Goal: Use online tool/utility: Utilize a website feature to perform a specific function

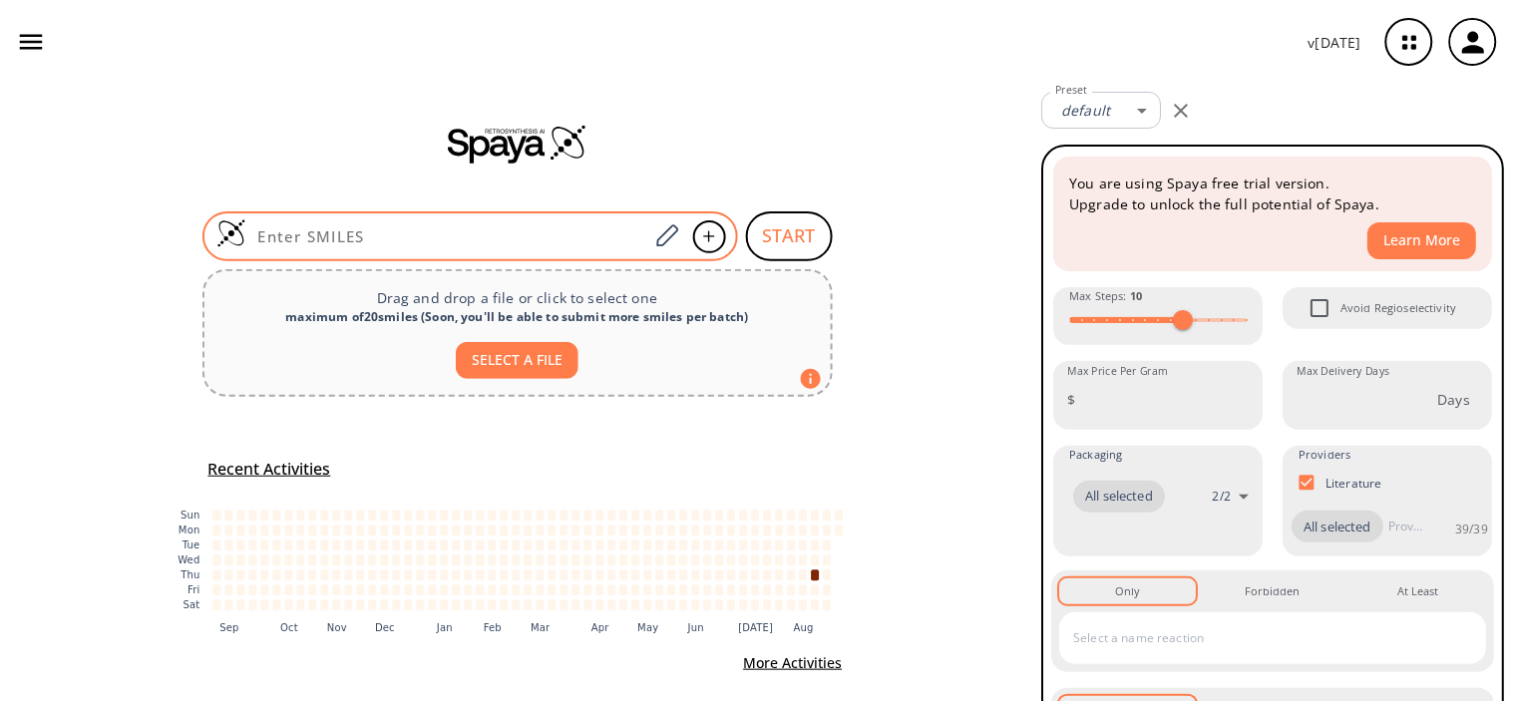
click at [443, 237] on input at bounding box center [447, 236] width 403 height 20
paste input "FC(F)(Oc(cc1)cc2c1nc(NC(C)=O)s2)F"
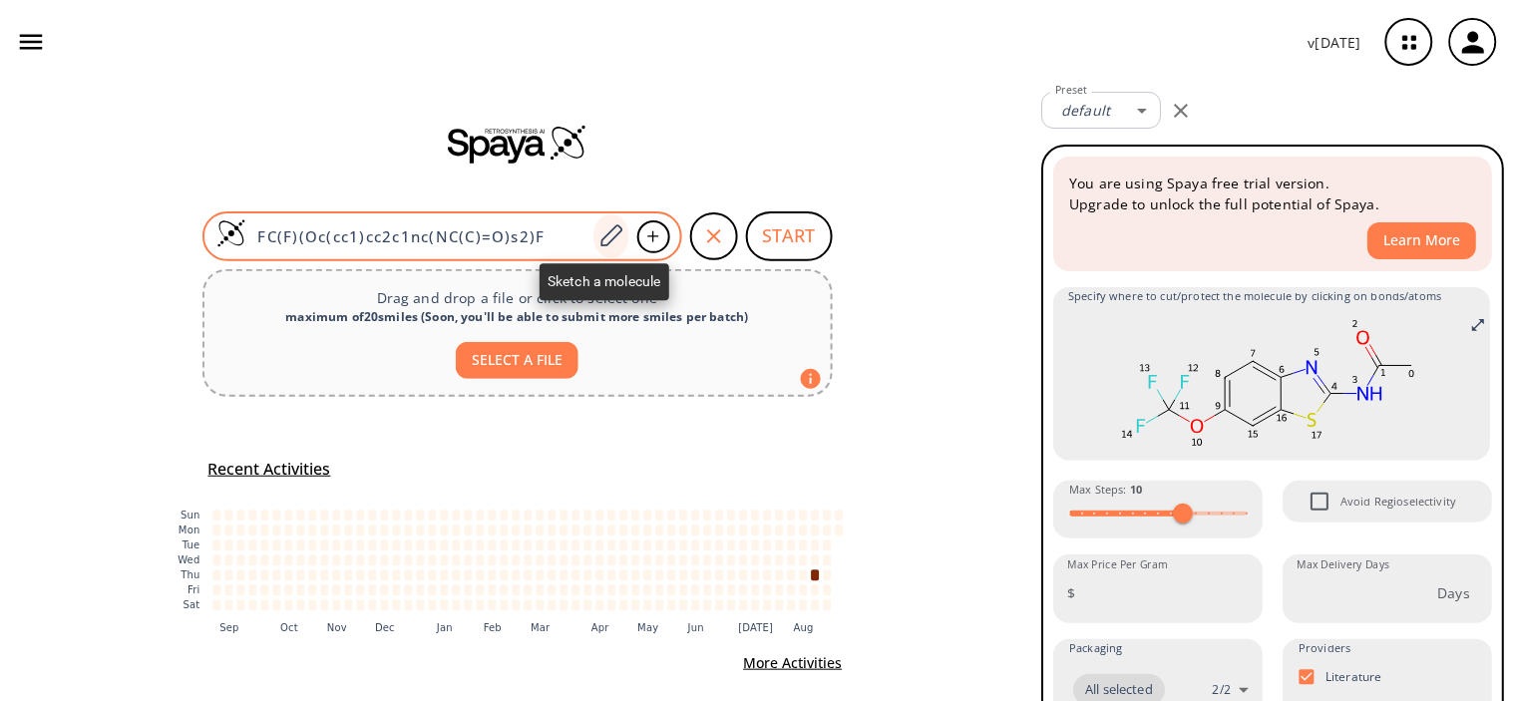
click at [605, 235] on icon at bounding box center [610, 236] width 27 height 26
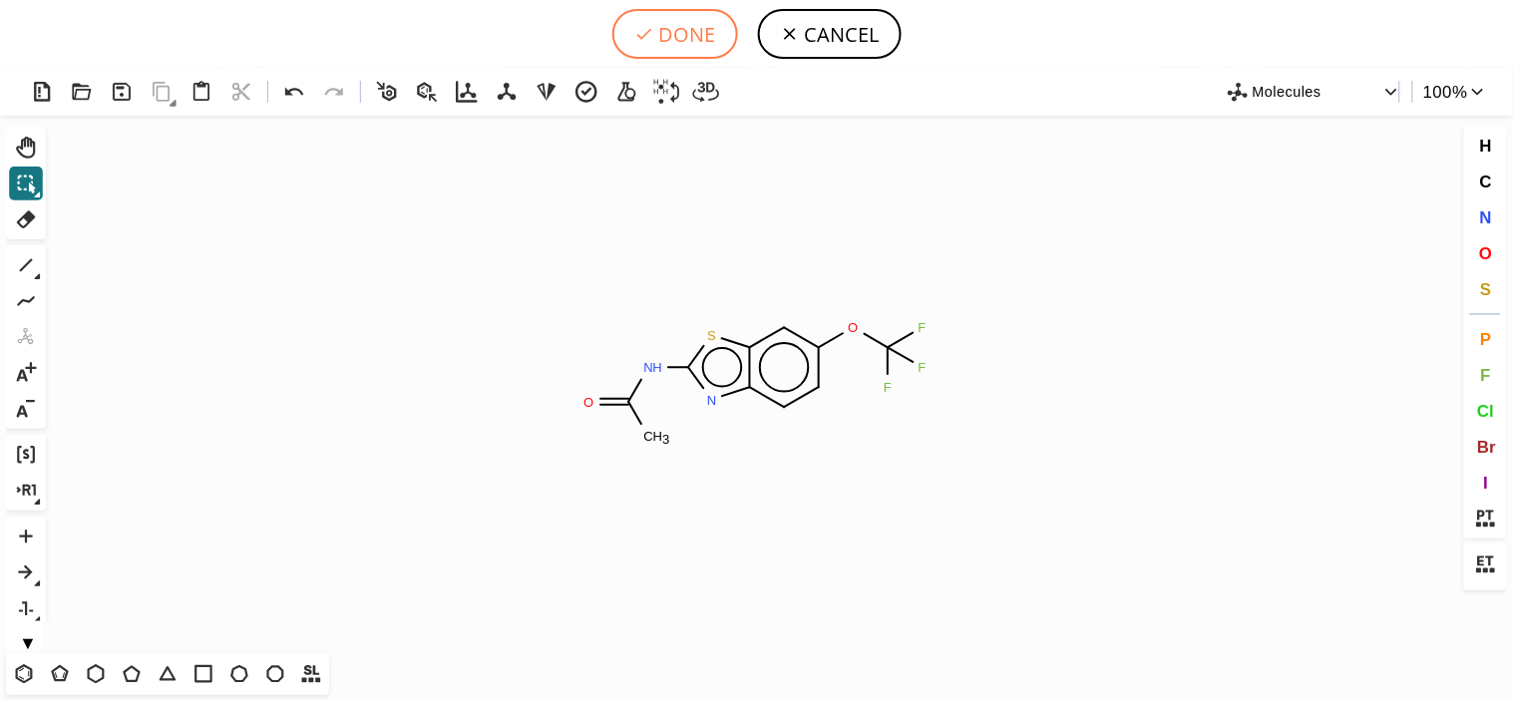
click at [658, 35] on button "DONE" at bounding box center [675, 34] width 126 height 50
type input "FC(F)(Oc1cc2sc(NC(=O)C)nc2cc1)F"
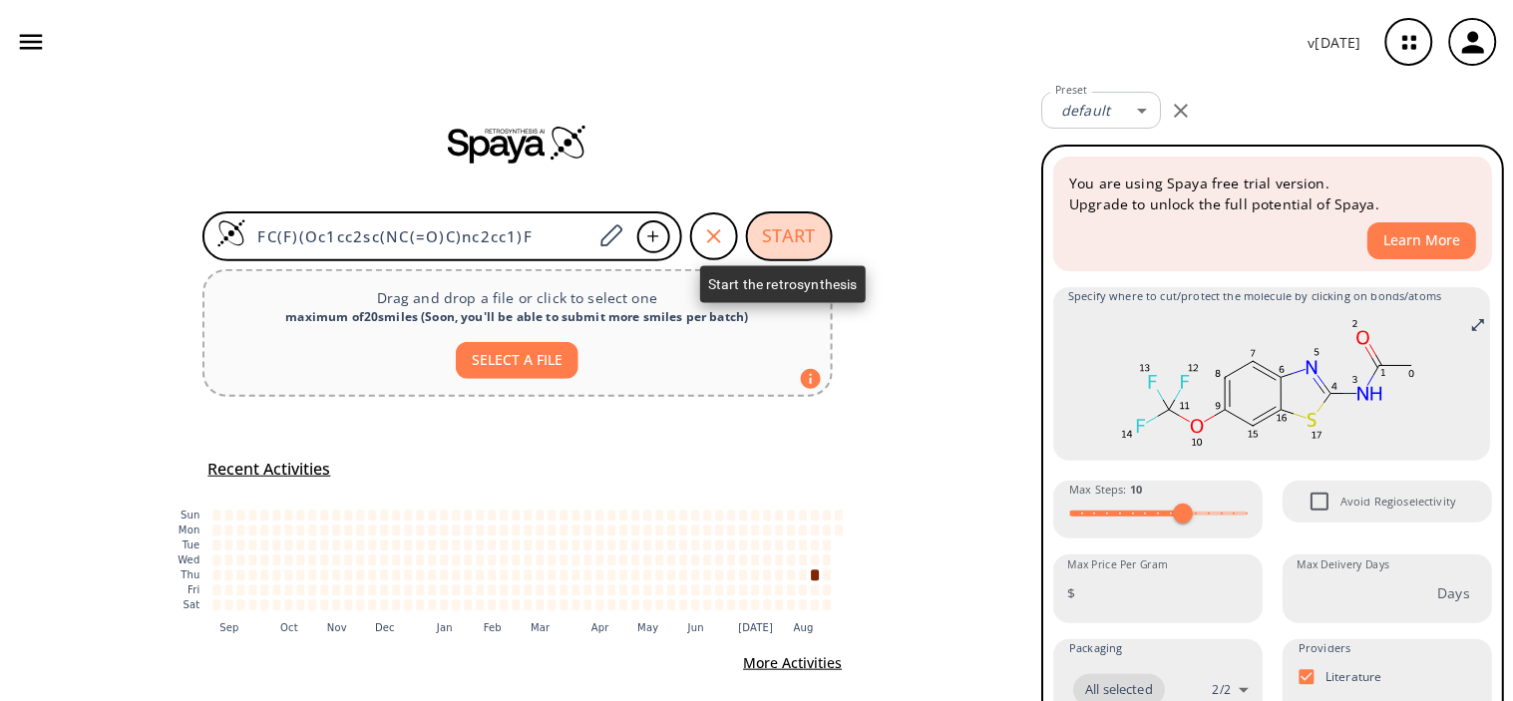
click at [774, 212] on button "START" at bounding box center [789, 236] width 87 height 50
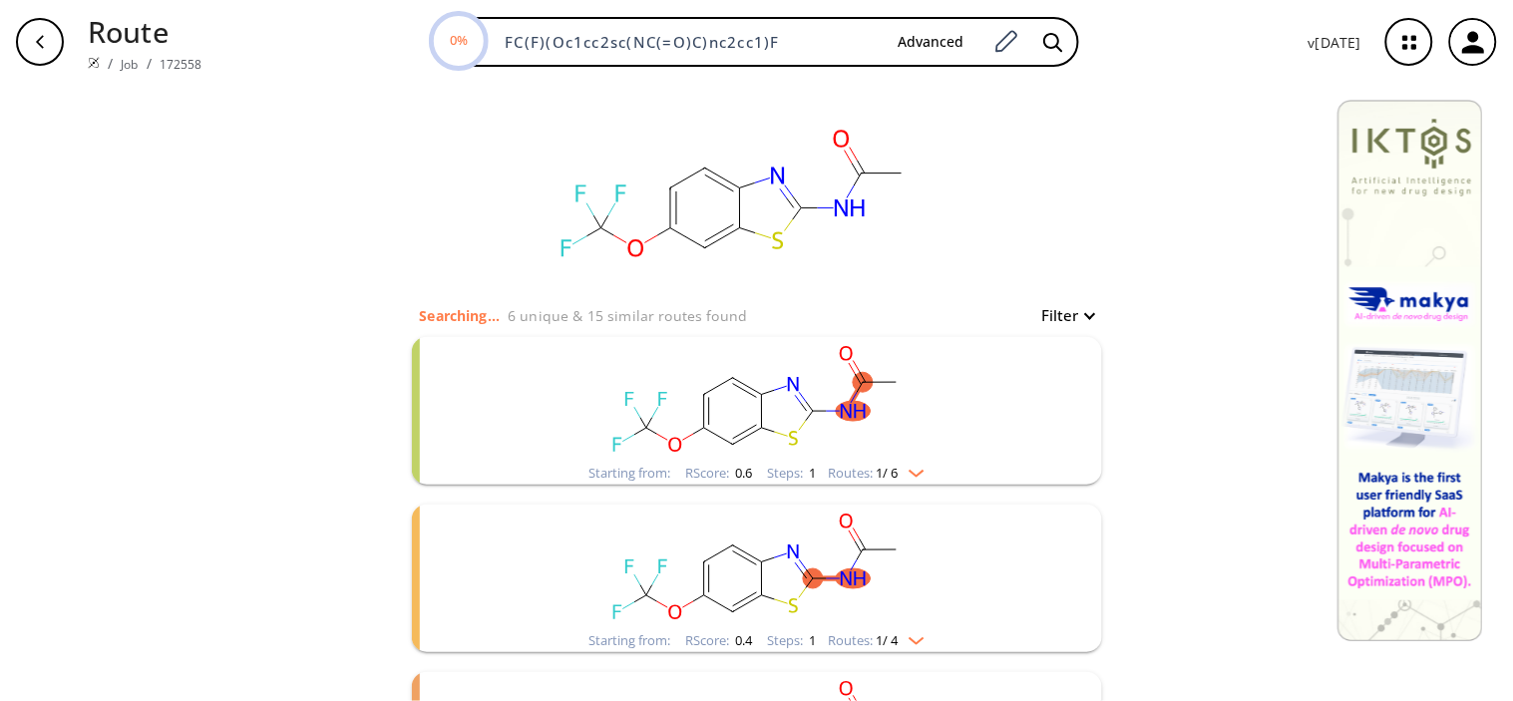
scroll to position [111, 0]
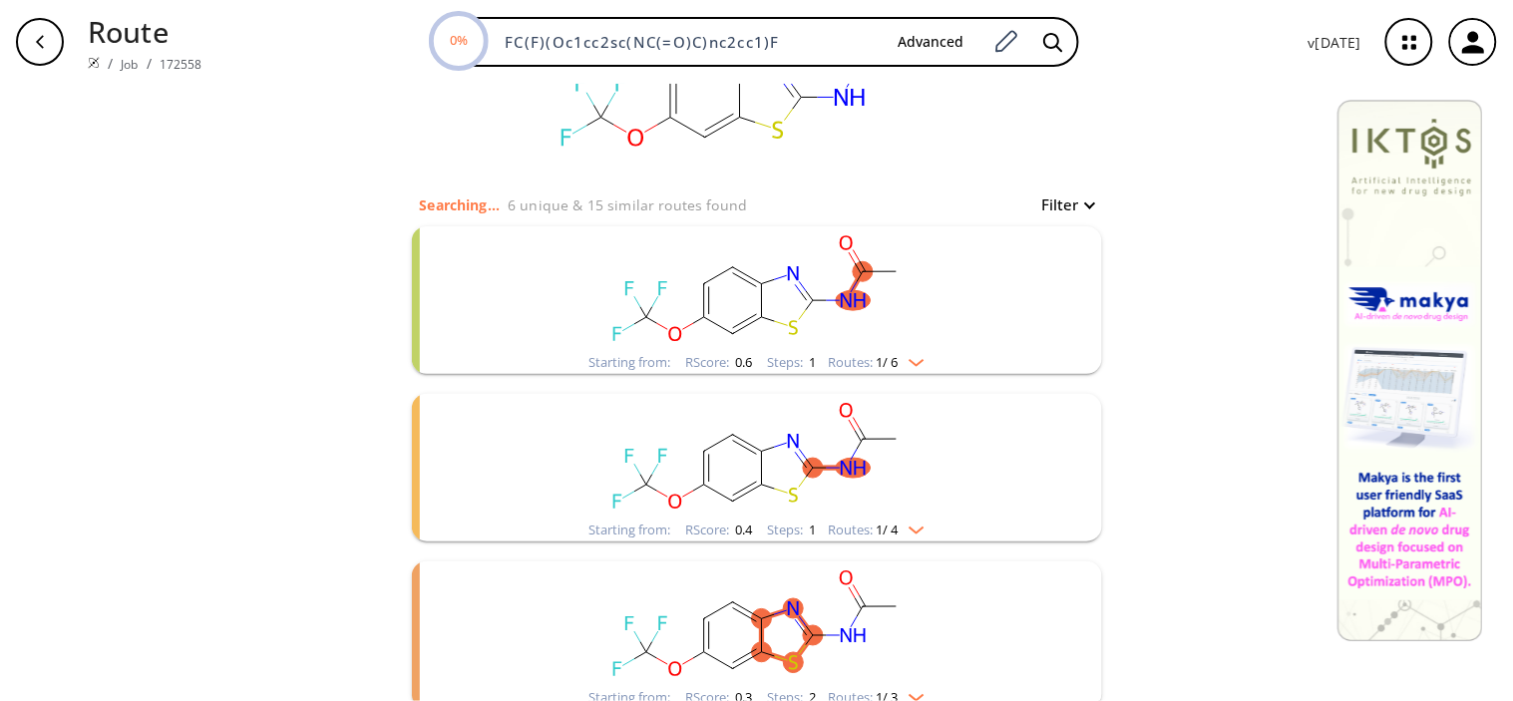
click at [501, 286] on rect "clusters" at bounding box center [757, 288] width 519 height 125
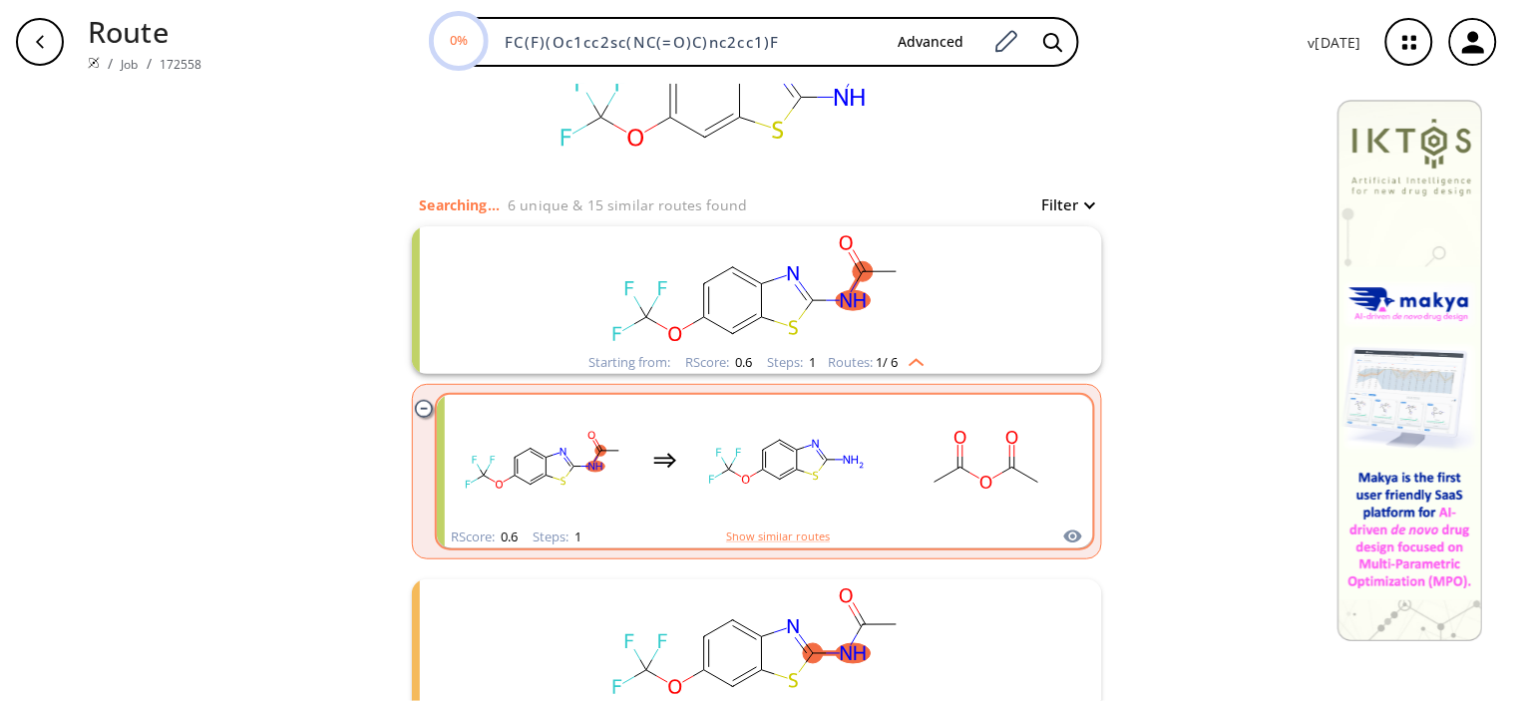
click at [794, 474] on rect "clusters" at bounding box center [787, 460] width 180 height 125
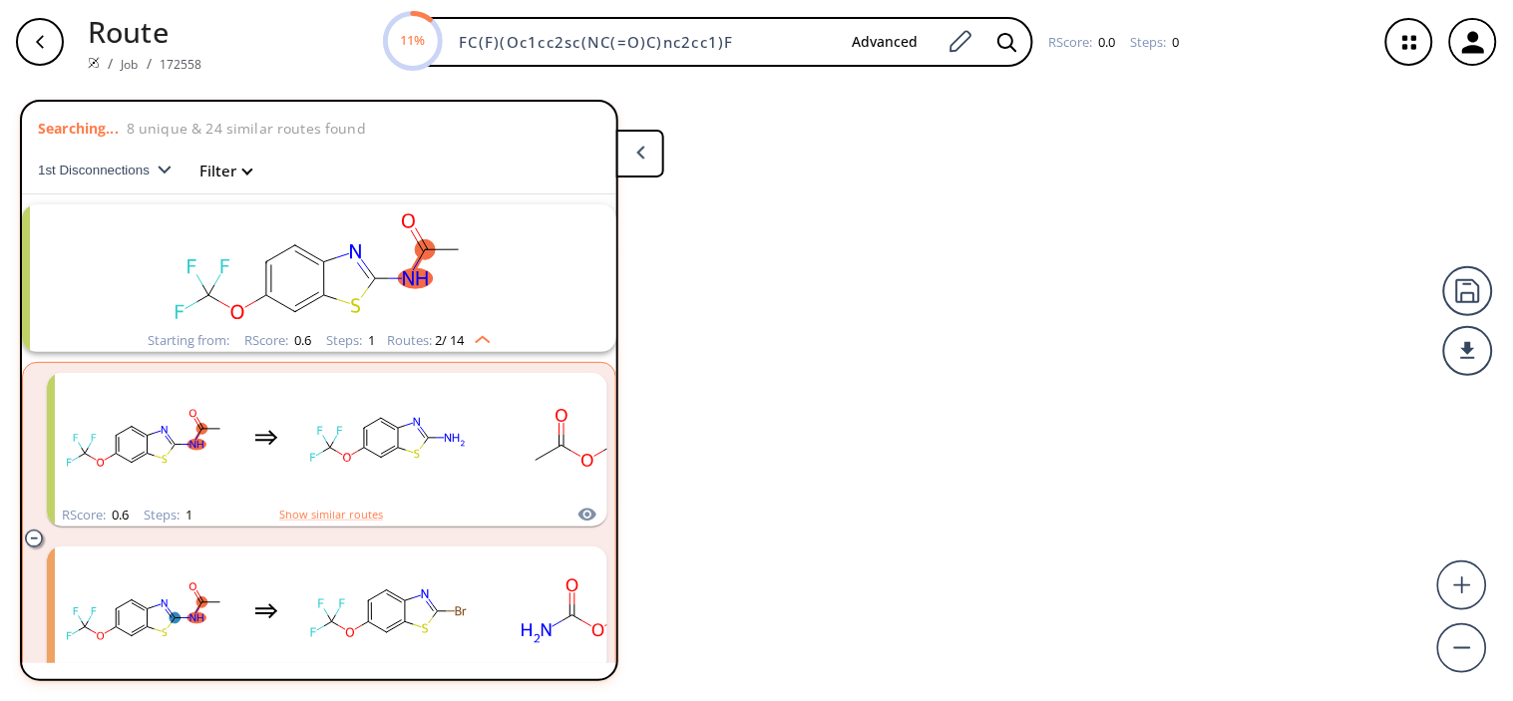
scroll to position [43, 0]
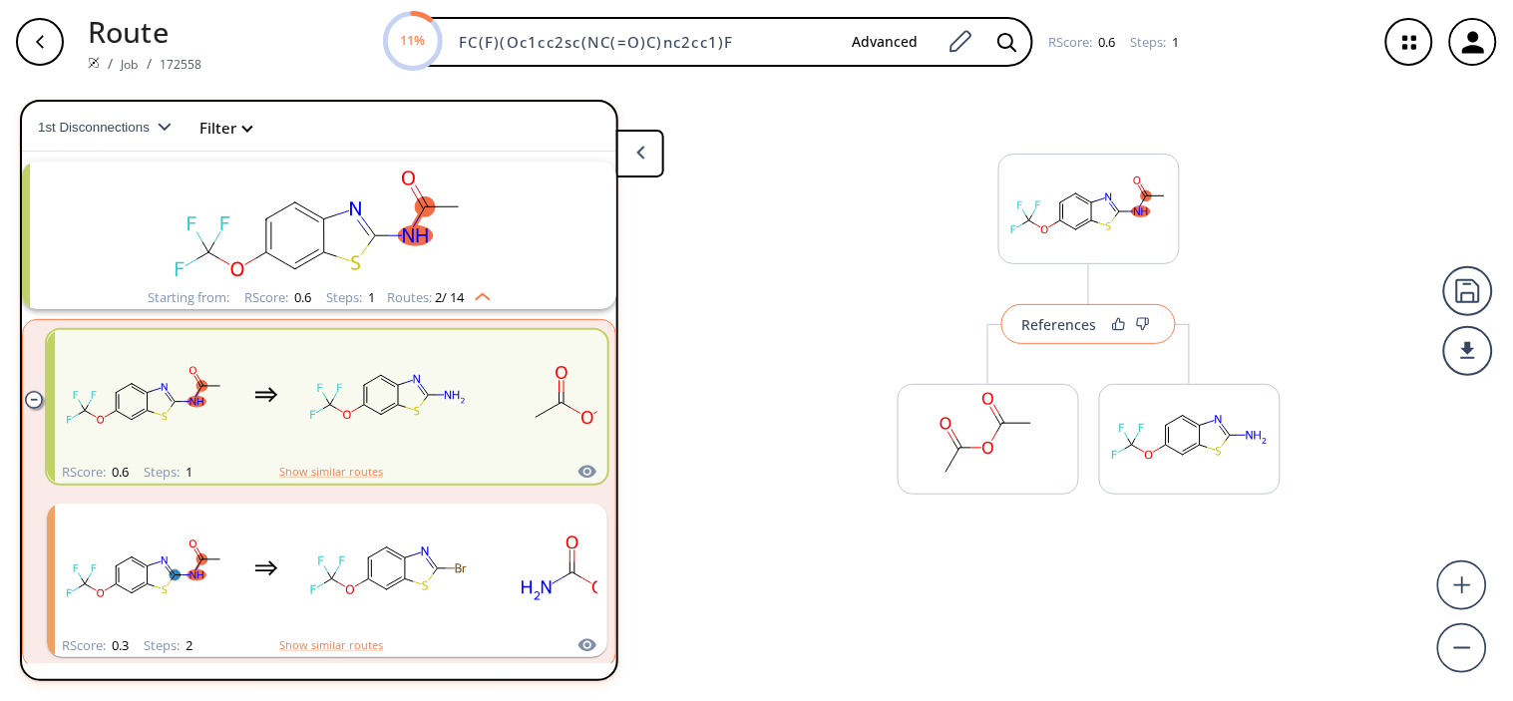
click at [1055, 318] on div "References" at bounding box center [1059, 324] width 75 height 13
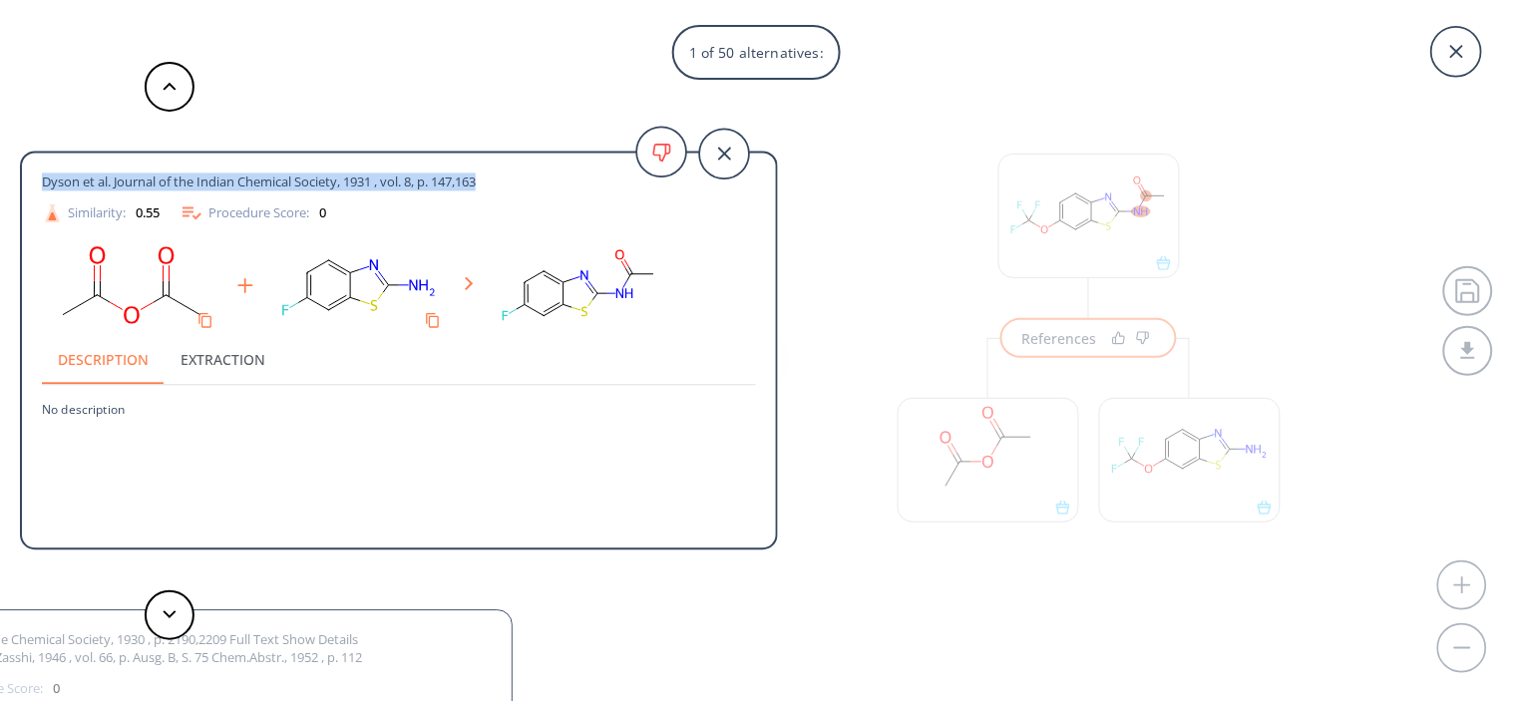
drag, startPoint x: 37, startPoint y: 181, endPoint x: 531, endPoint y: 180, distance: 493.7
click at [531, 180] on div "Dyson et al. Journal of the Indian Chemical Society, 1931 , vol. 8, p. 147,163 …" at bounding box center [399, 354] width 754 height 369
copy span "Dyson et al. Journal of the Indian Chemical Society, 1931 , vol. 8, p. 147,163"
click at [164, 610] on icon at bounding box center [170, 614] width 14 height 9
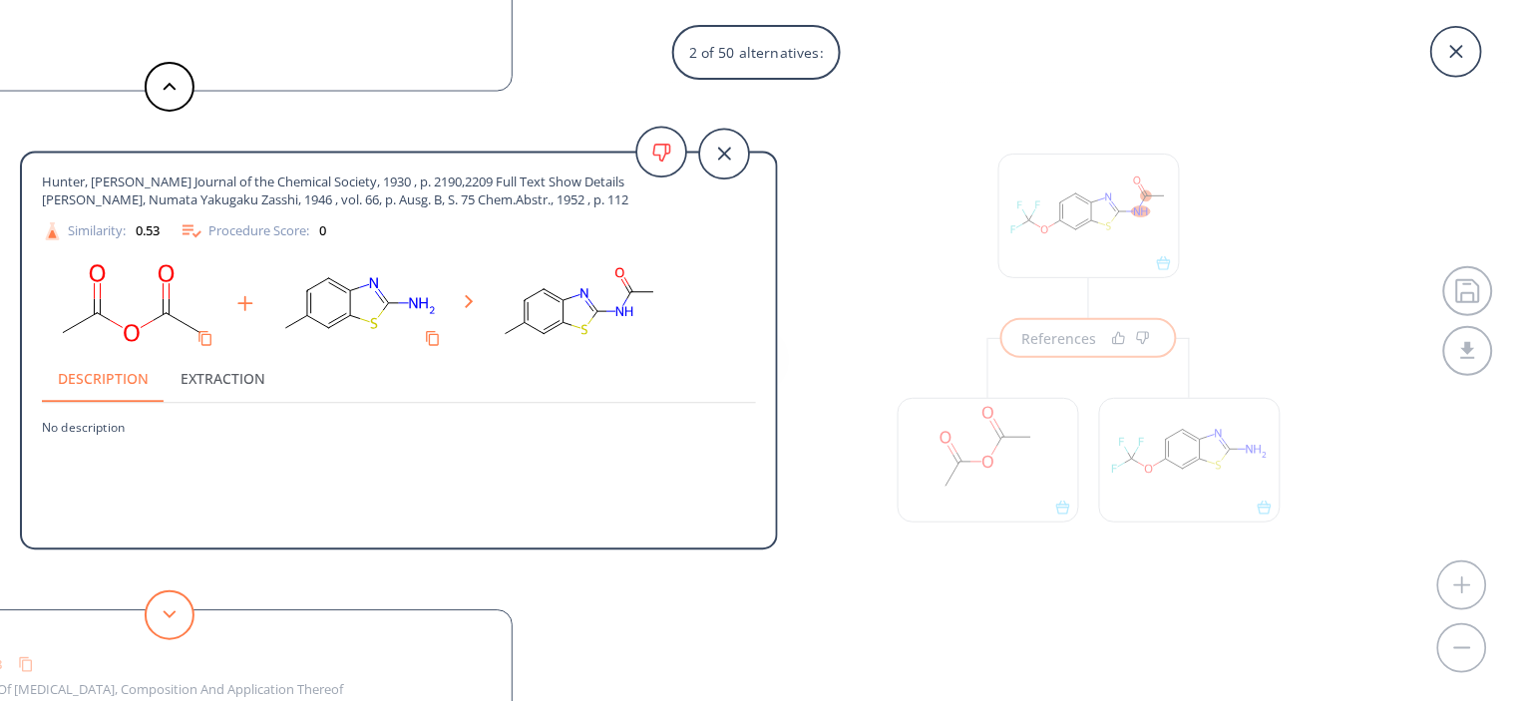
click at [163, 618] on icon at bounding box center [170, 614] width 14 height 9
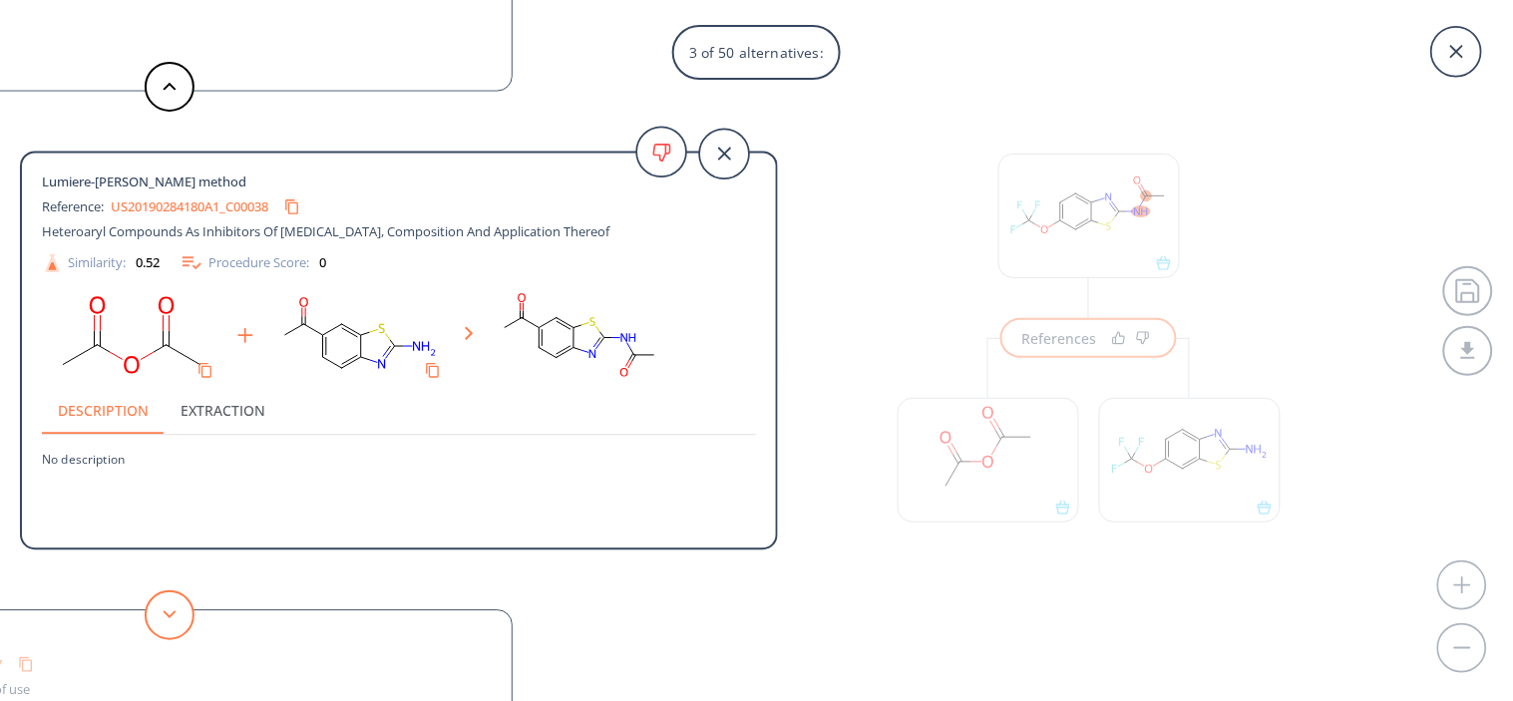
click at [163, 618] on icon at bounding box center [170, 614] width 14 height 9
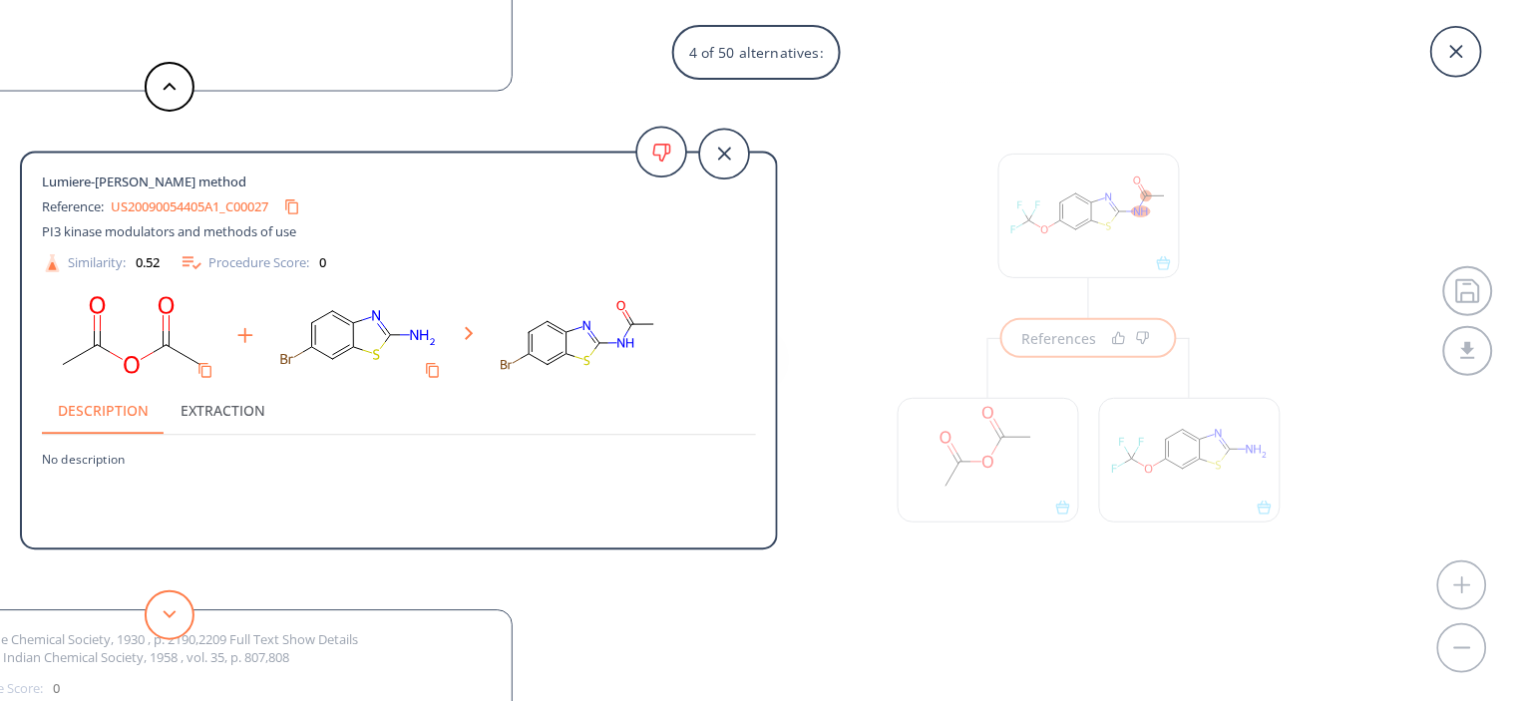
click at [163, 618] on icon at bounding box center [170, 614] width 14 height 9
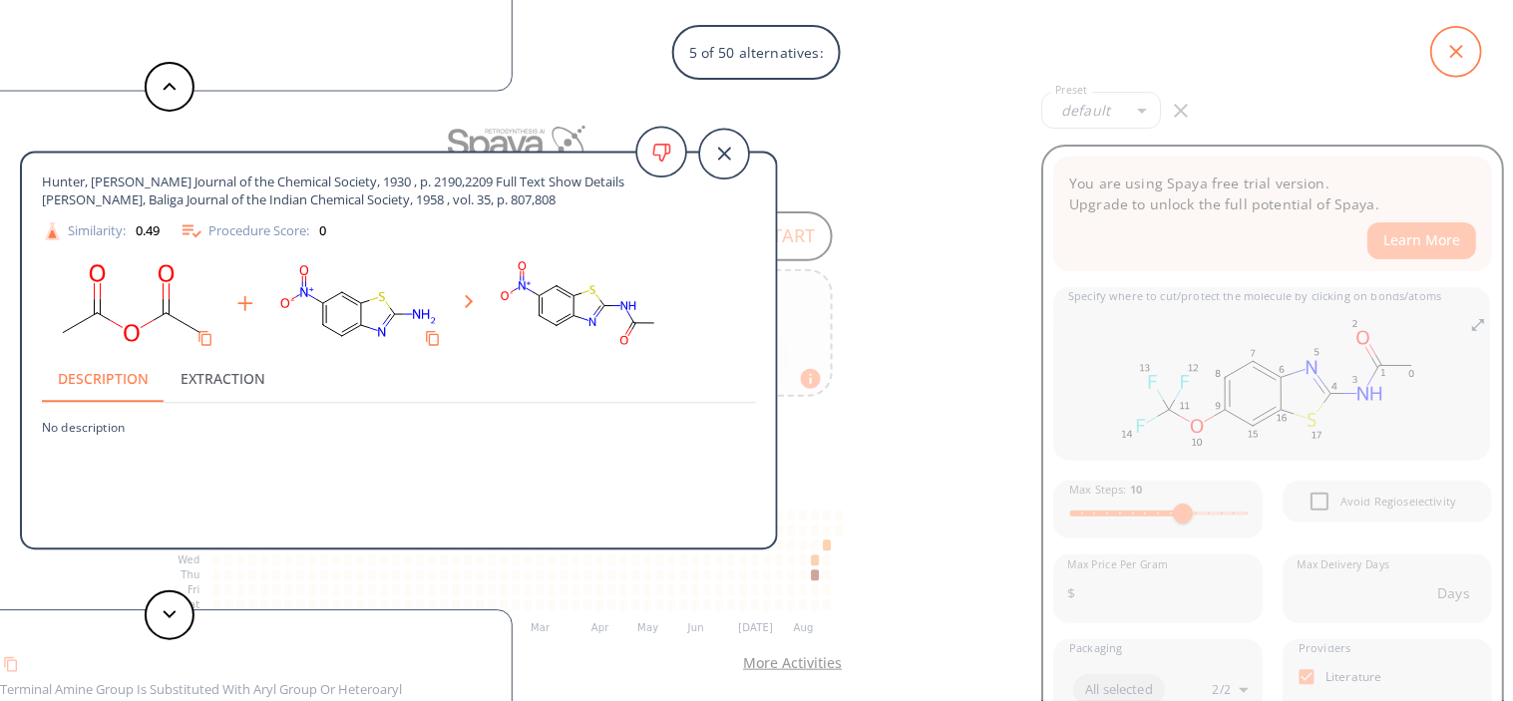
click at [1440, 56] on icon at bounding box center [1456, 52] width 50 height 50
